Goal: Check status

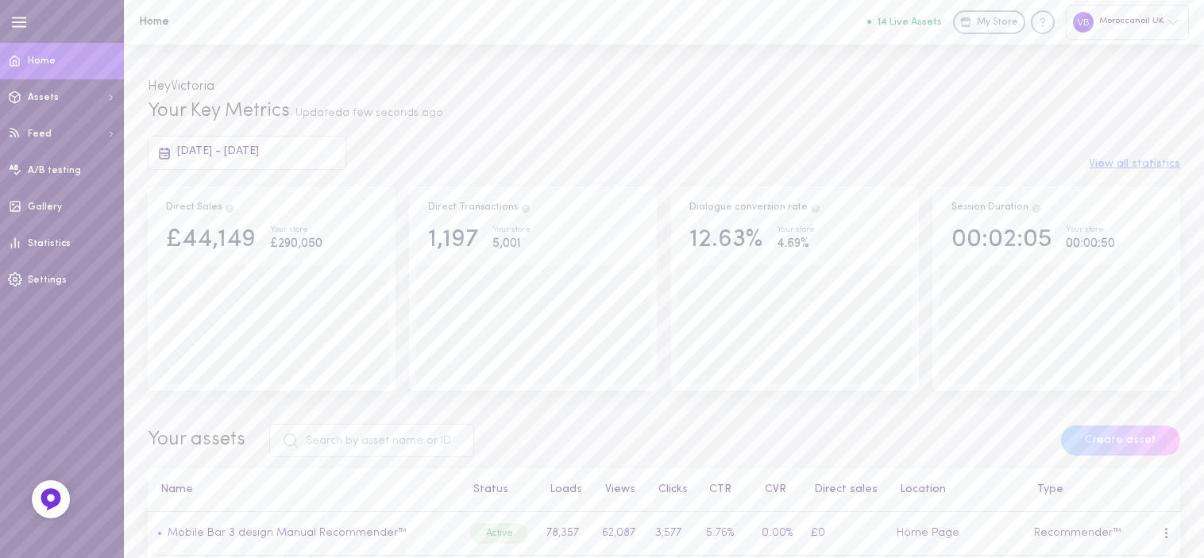
click at [227, 152] on span "[DATE] - [DATE]" at bounding box center [218, 151] width 82 height 12
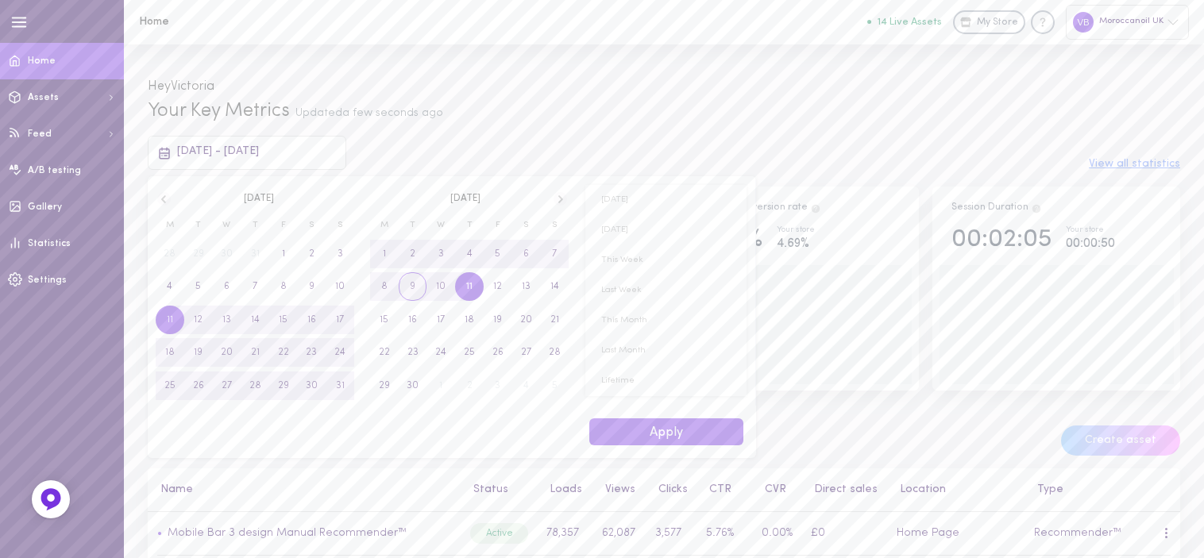
drag, startPoint x: 427, startPoint y: 285, endPoint x: 447, endPoint y: 285, distance: 19.9
click at [429, 285] on span "10" at bounding box center [441, 286] width 29 height 29
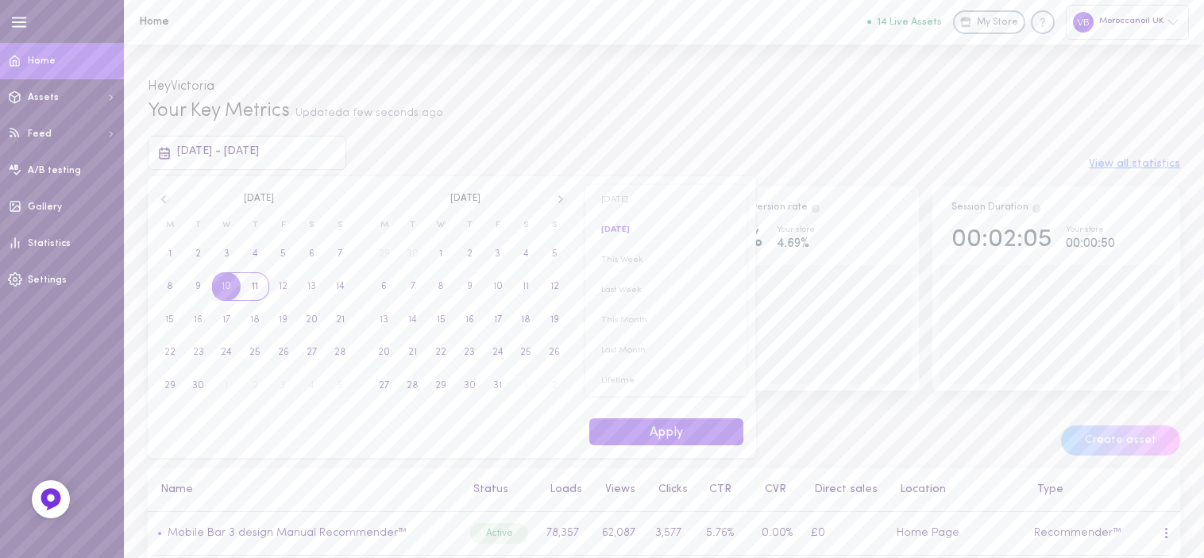
click at [257, 288] on span "11" at bounding box center [255, 286] width 6 height 29
click at [639, 445] on button "Apply" at bounding box center [666, 433] width 154 height 28
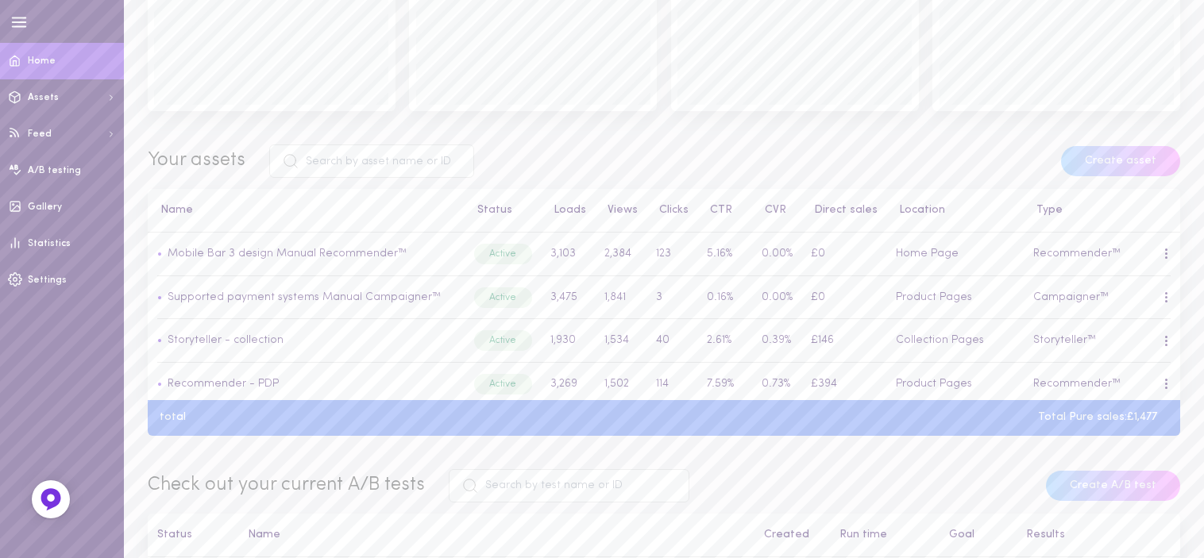
scroll to position [277, 0]
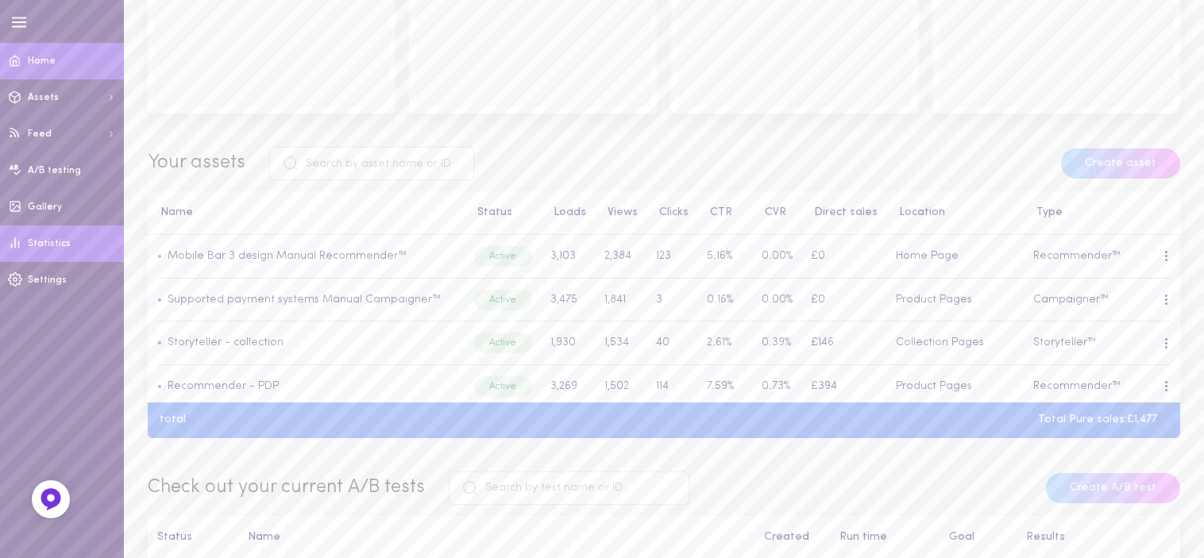
click at [61, 241] on span "Statistics" at bounding box center [49, 244] width 43 height 10
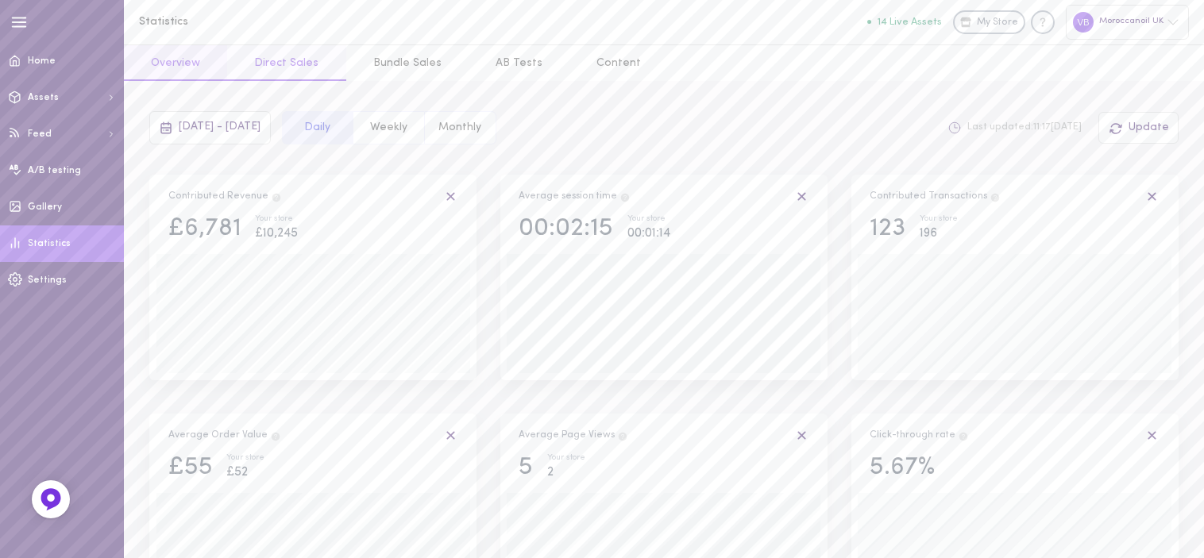
click at [291, 63] on button "Direct Sales" at bounding box center [286, 63] width 118 height 36
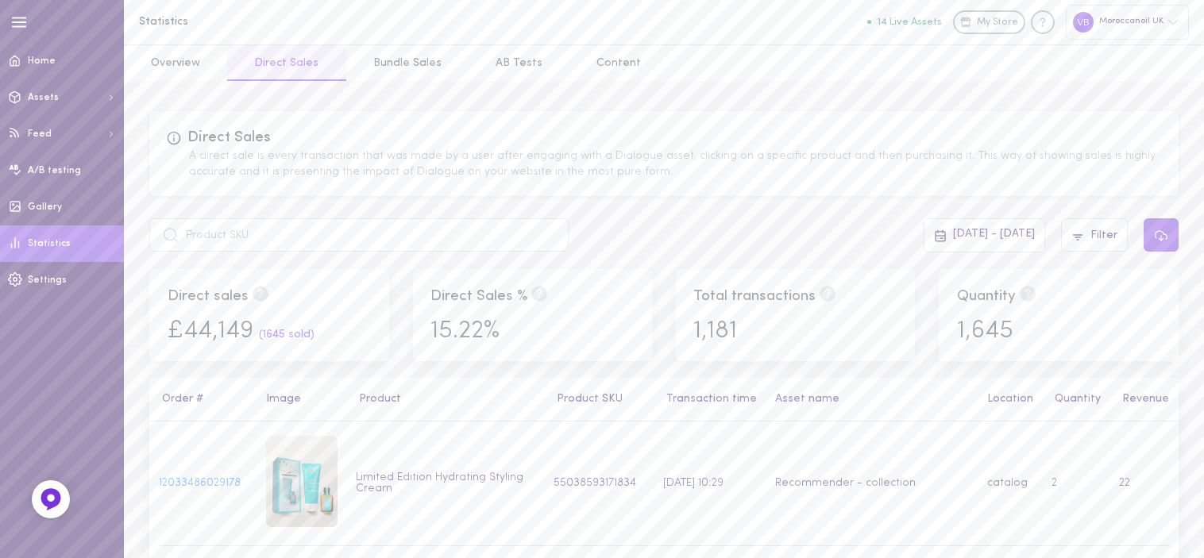
click at [669, 227] on div "[DATE] - [DATE] Filter" at bounding box center [663, 234] width 1045 height 33
